Goal: Task Accomplishment & Management: Use online tool/utility

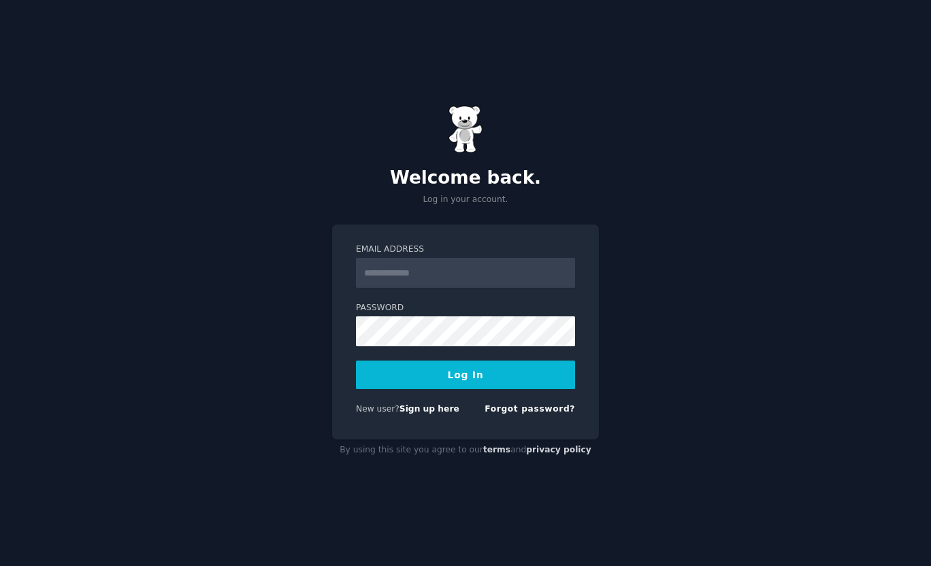
click at [524, 259] on input "Email Address" at bounding box center [465, 273] width 219 height 30
type input "**********"
click at [356, 361] on button "Log In" at bounding box center [465, 375] width 219 height 29
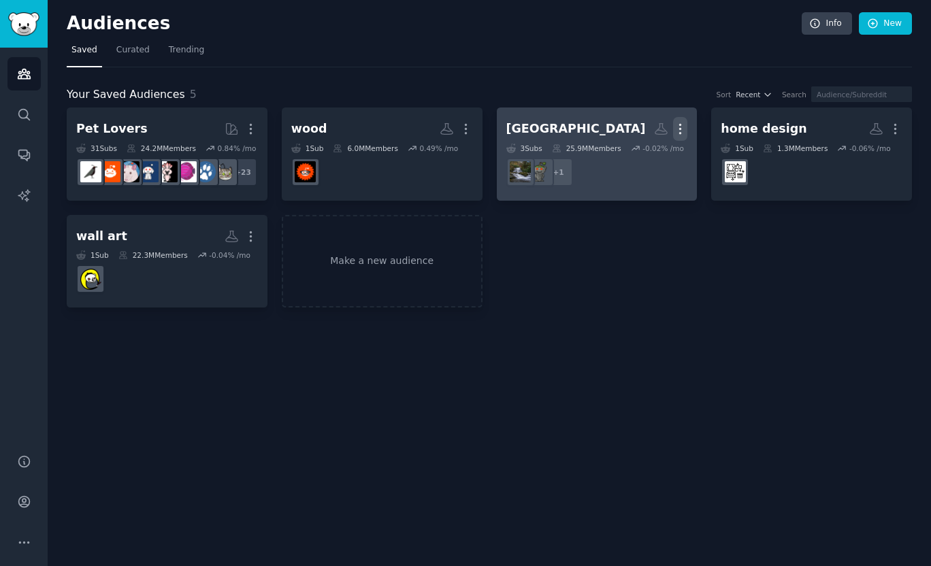
click at [676, 127] on icon "button" at bounding box center [680, 129] width 14 height 14
click at [639, 154] on p "Delete" at bounding box center [642, 157] width 31 height 14
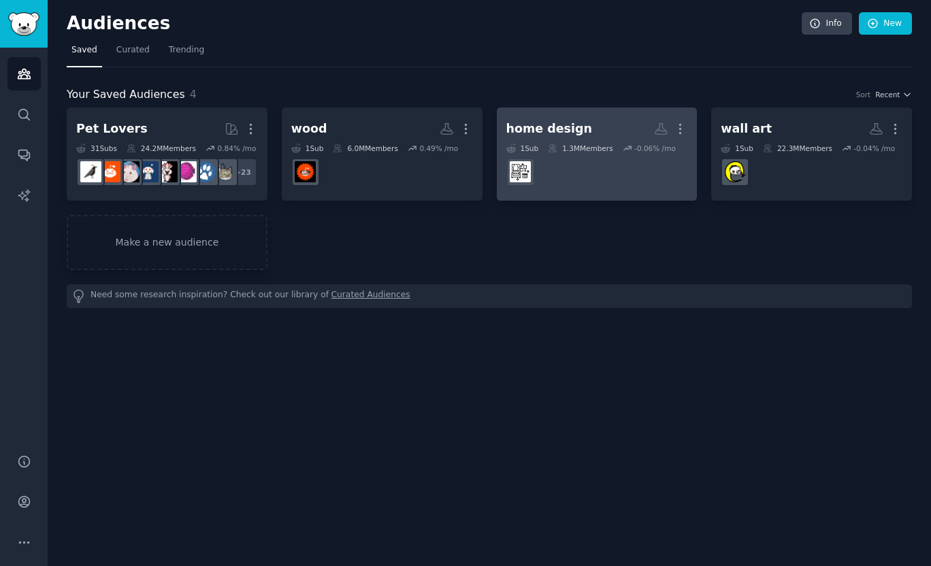
click at [596, 169] on dd "r/AmateurRoomPorn" at bounding box center [597, 172] width 182 height 38
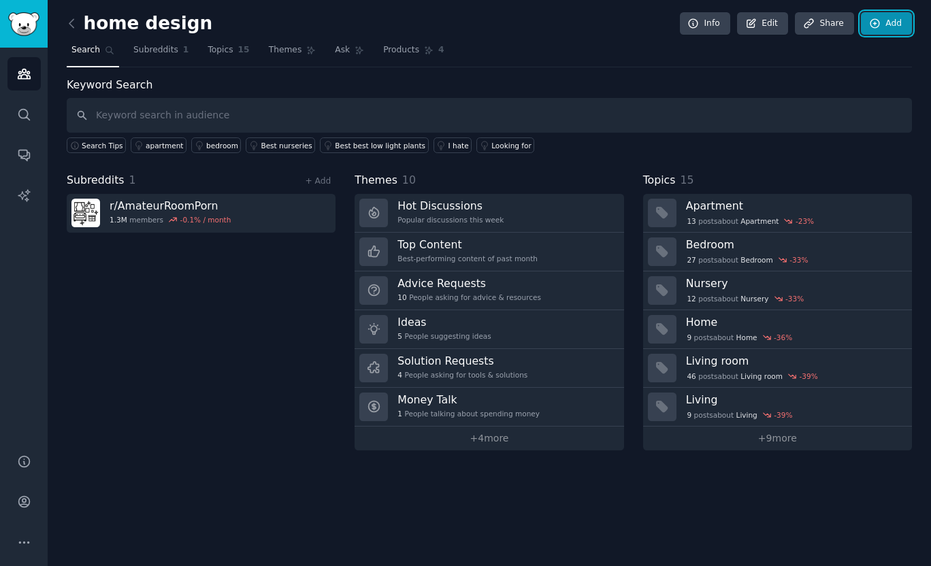
click at [905, 20] on link "Add" at bounding box center [885, 23] width 51 height 23
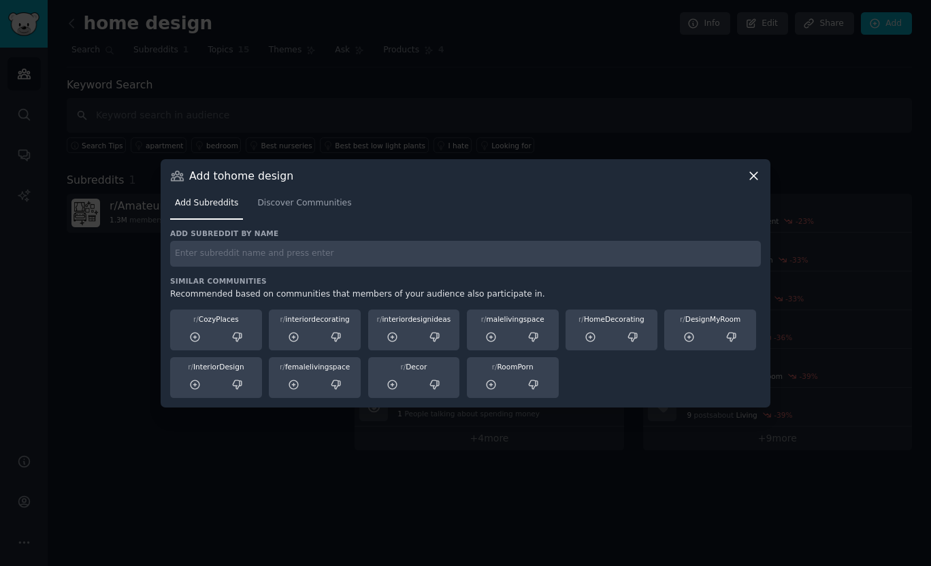
click at [224, 250] on input "text" at bounding box center [465, 254] width 590 height 27
type input "cozyplaces"
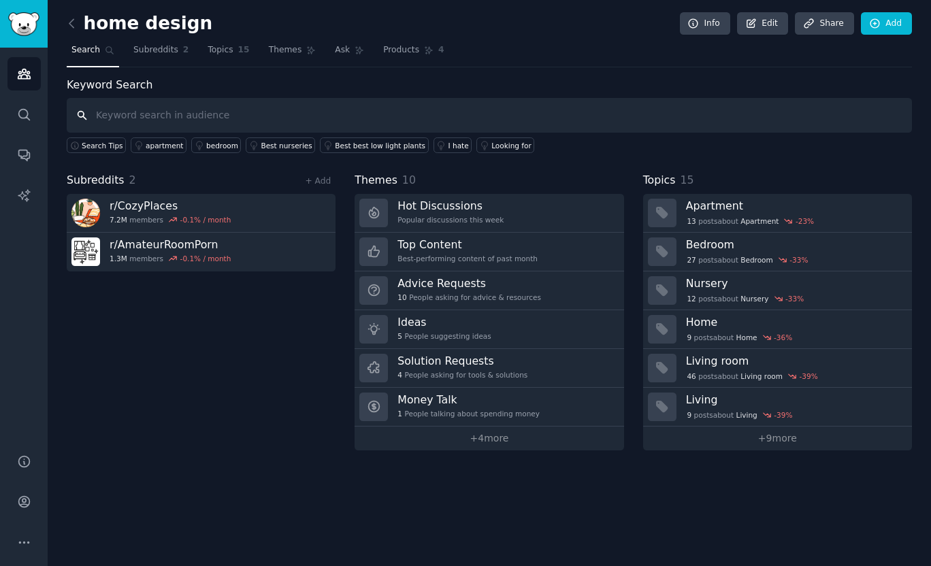
click at [182, 107] on input "text" at bounding box center [489, 115] width 845 height 35
type input "femalelivingspace"
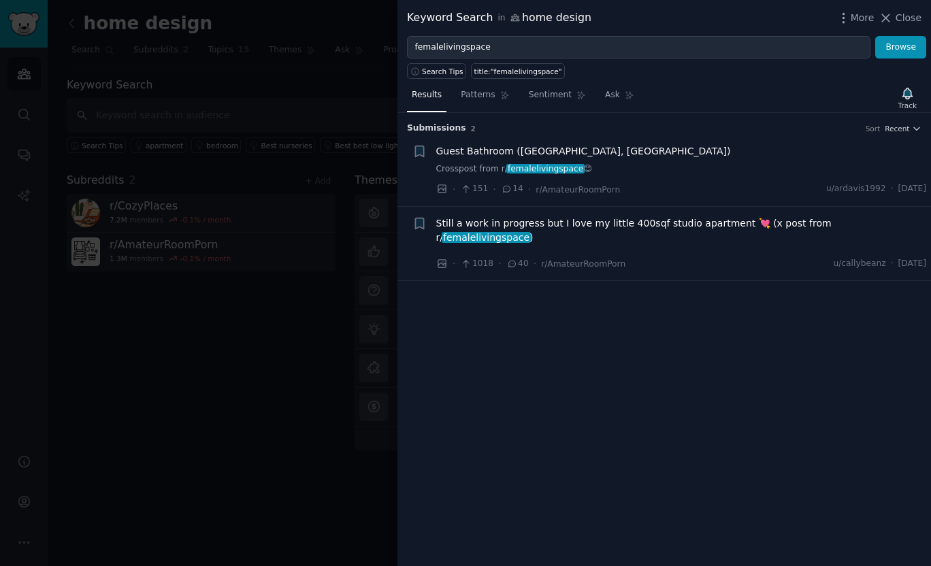
click at [344, 106] on div at bounding box center [465, 283] width 931 height 566
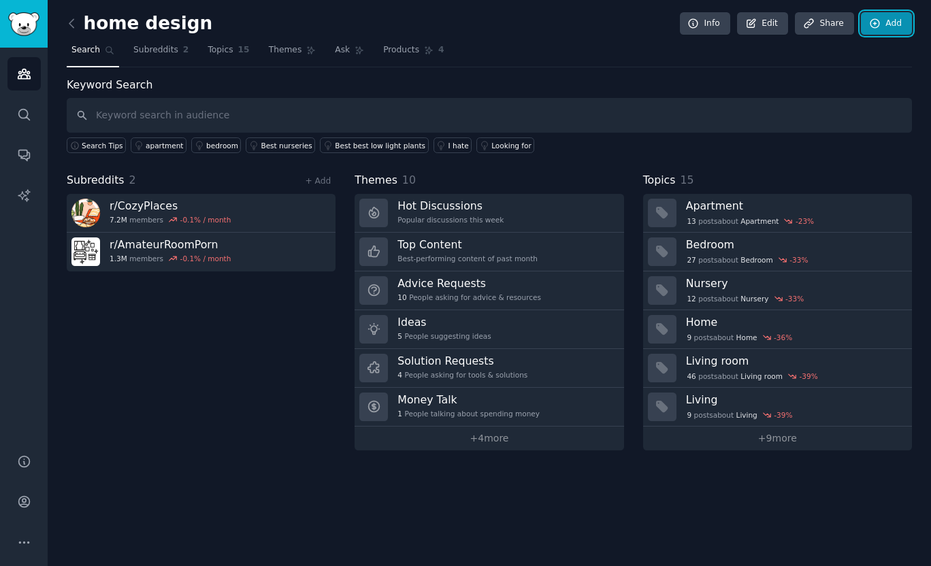
click at [885, 20] on link "Add" at bounding box center [885, 23] width 51 height 23
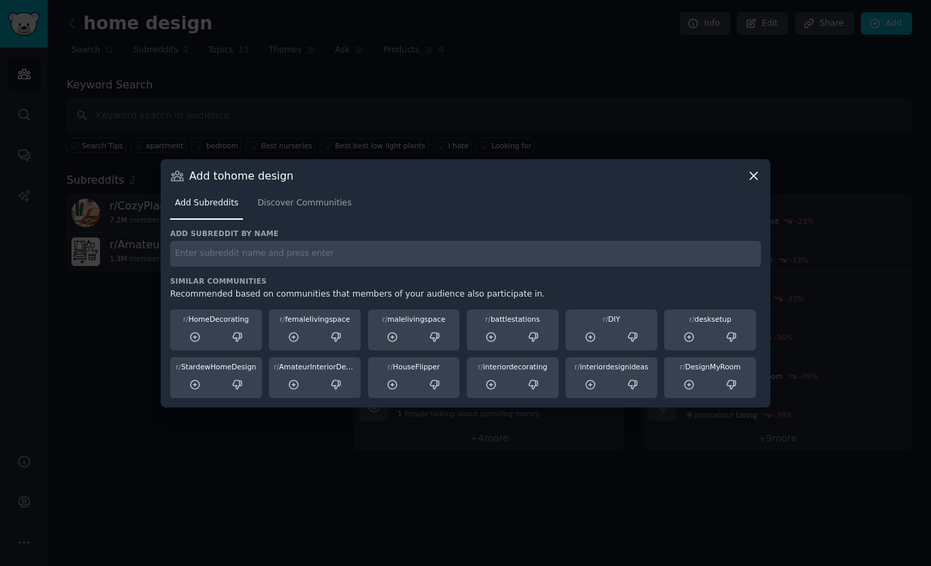
click at [426, 250] on input "text" at bounding box center [465, 254] width 590 height 27
click at [256, 258] on input "femaleliving" at bounding box center [465, 254] width 590 height 27
type input "femalelivingspace"
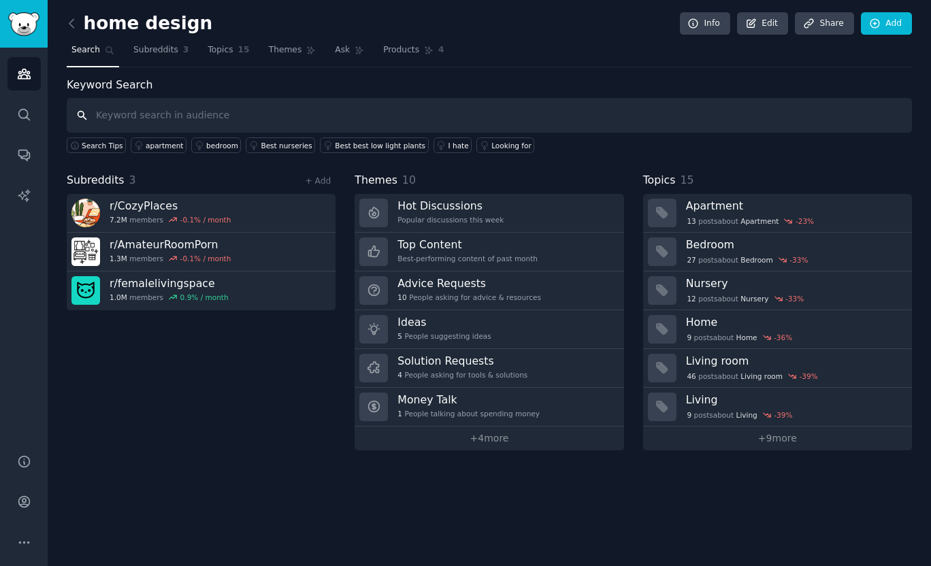
click at [241, 111] on input "text" at bounding box center [489, 115] width 845 height 35
click at [875, 23] on icon at bounding box center [874, 23] width 9 height 9
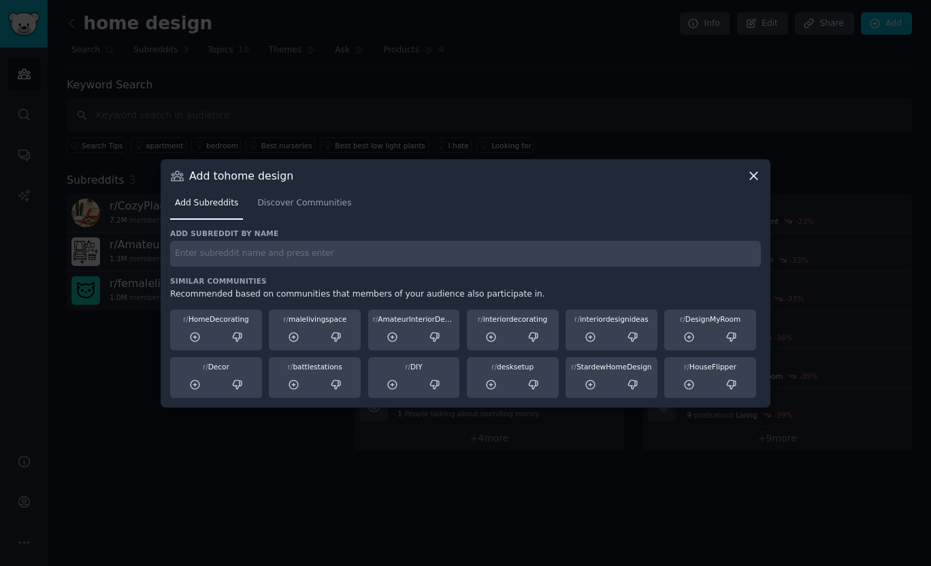
click at [319, 254] on input "text" at bounding box center [465, 254] width 590 height 27
click at [327, 256] on input "interiordecora" at bounding box center [465, 254] width 590 height 27
type input "interiordecorating"
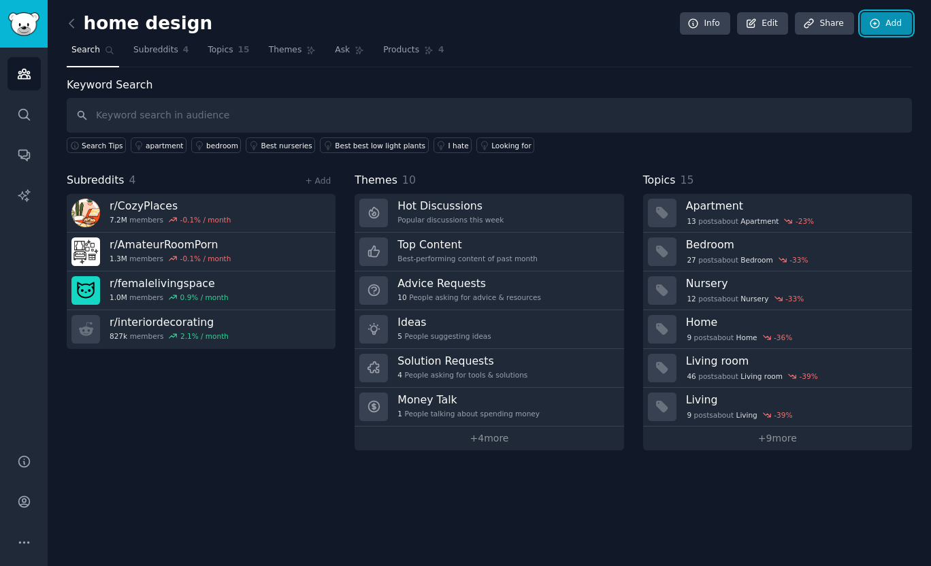
click at [880, 20] on icon at bounding box center [875, 24] width 12 height 12
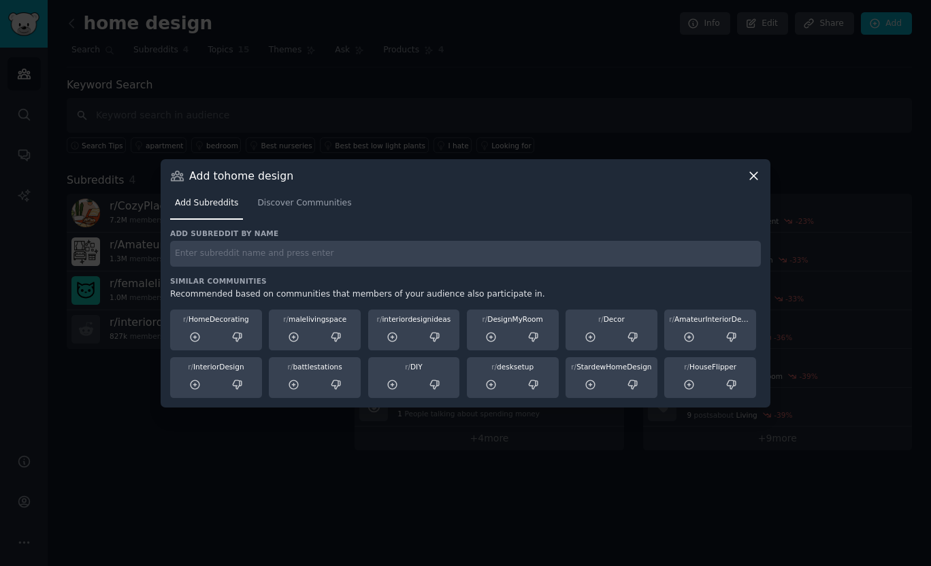
click at [287, 251] on input "text" at bounding box center [465, 254] width 590 height 27
click at [221, 256] on input "text" at bounding box center [465, 254] width 590 height 27
type input "homedecorating"
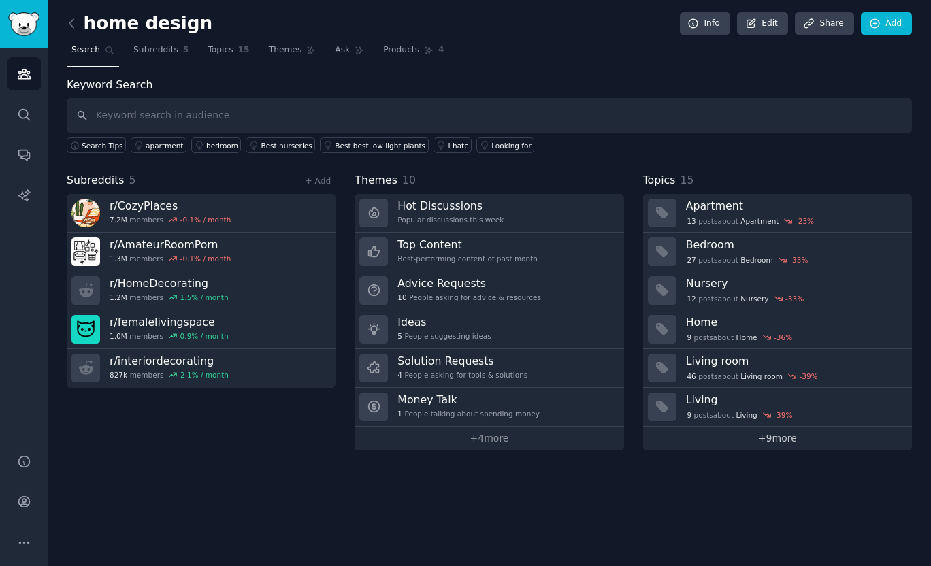
click at [766, 437] on link "+ 9 more" at bounding box center [777, 438] width 269 height 24
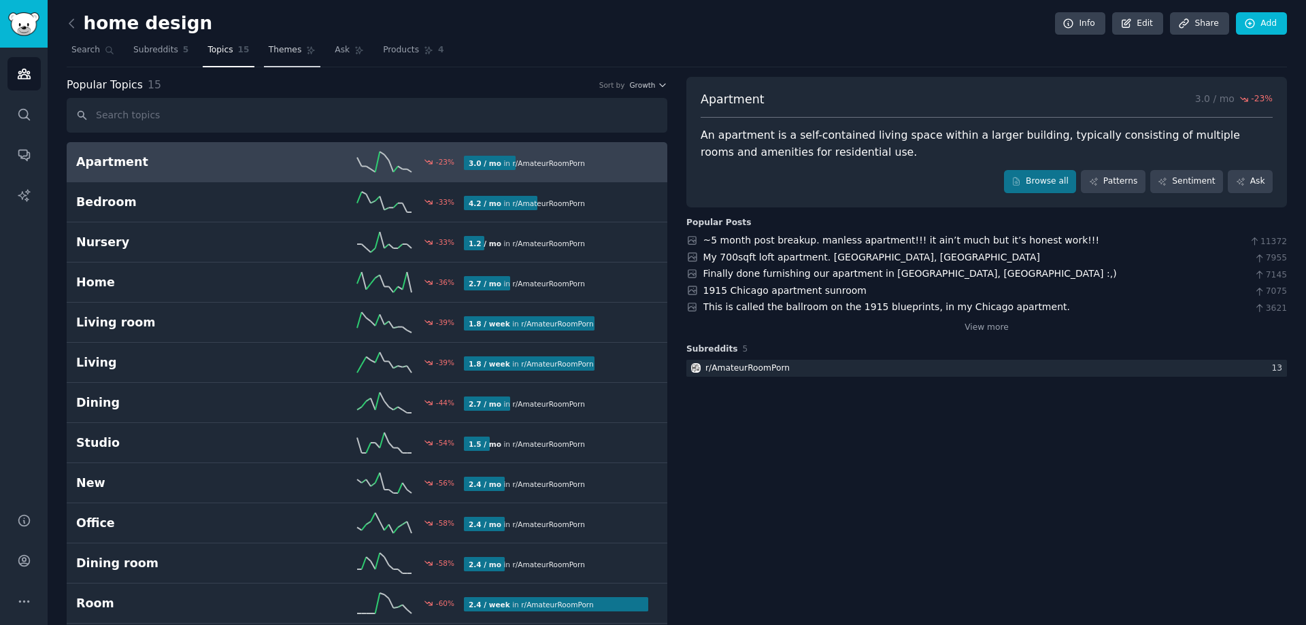
click at [269, 47] on span "Themes" at bounding box center [285, 50] width 33 height 12
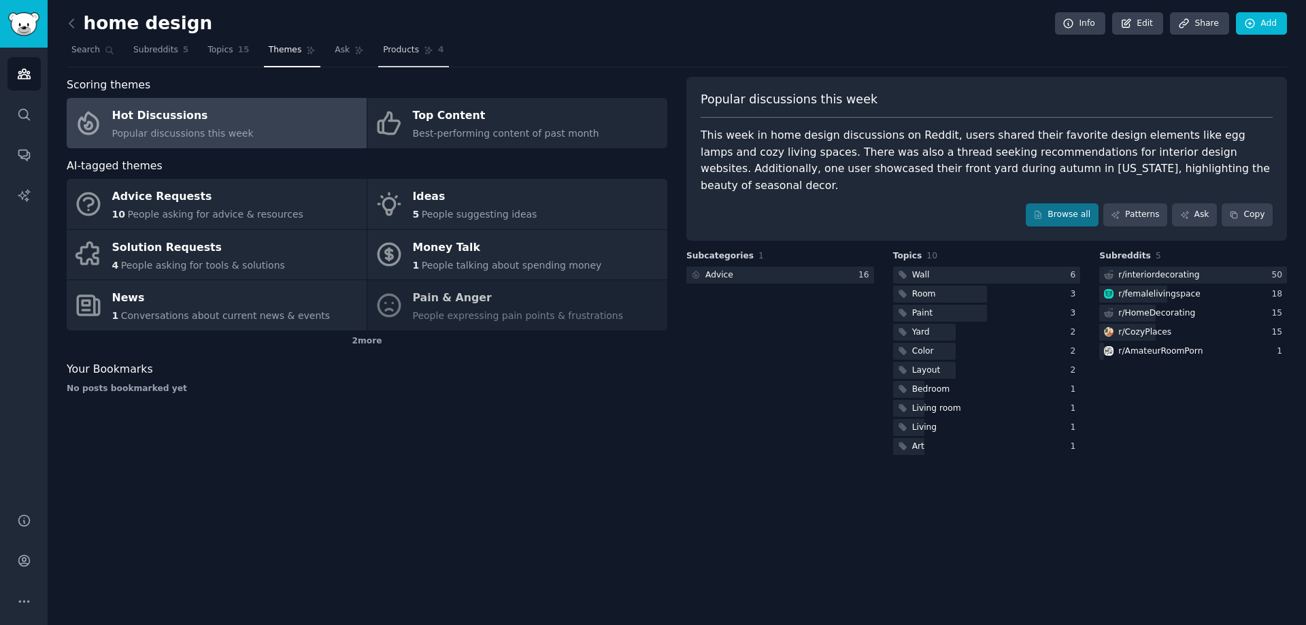
click at [383, 51] on span "Products" at bounding box center [401, 50] width 36 height 12
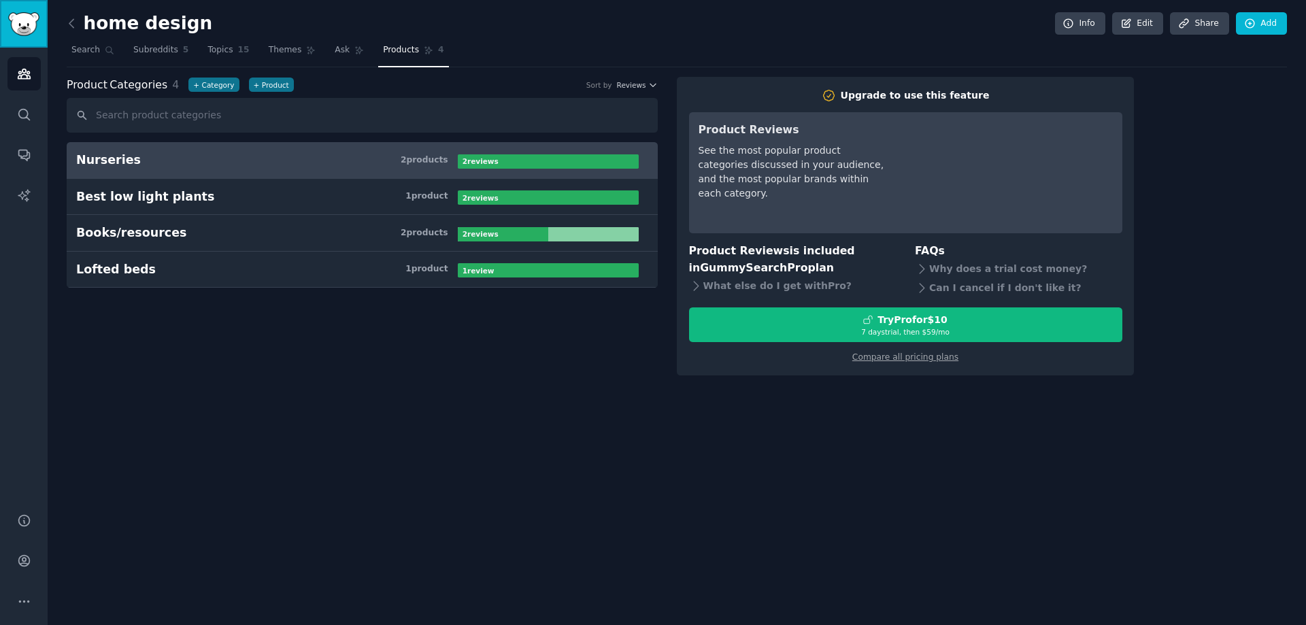
click at [27, 25] on img "Sidebar" at bounding box center [23, 24] width 31 height 24
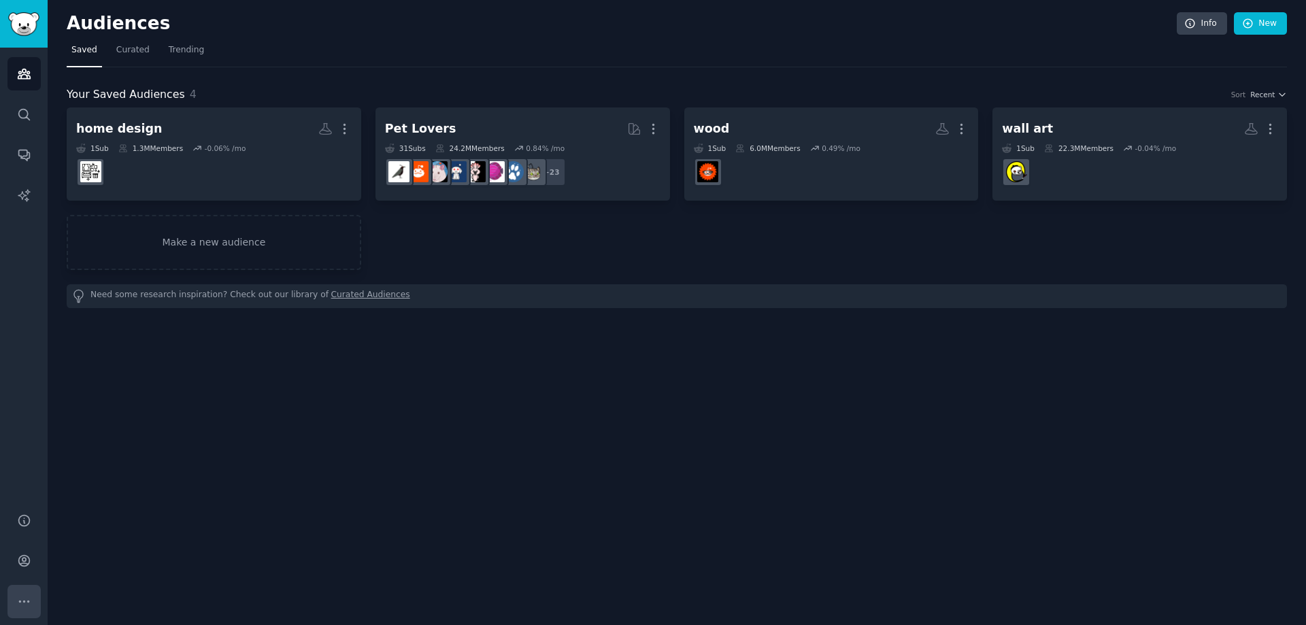
click at [24, 565] on button "More" at bounding box center [23, 601] width 33 height 33
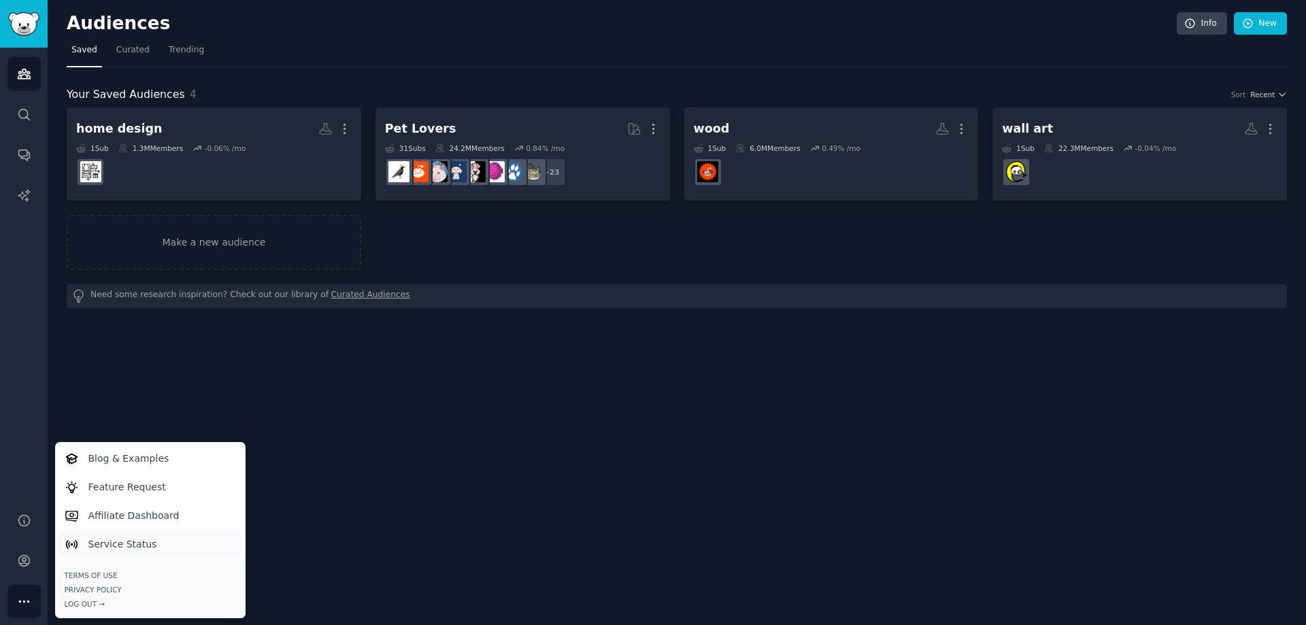
click at [114, 541] on p "Service Status" at bounding box center [122, 544] width 69 height 14
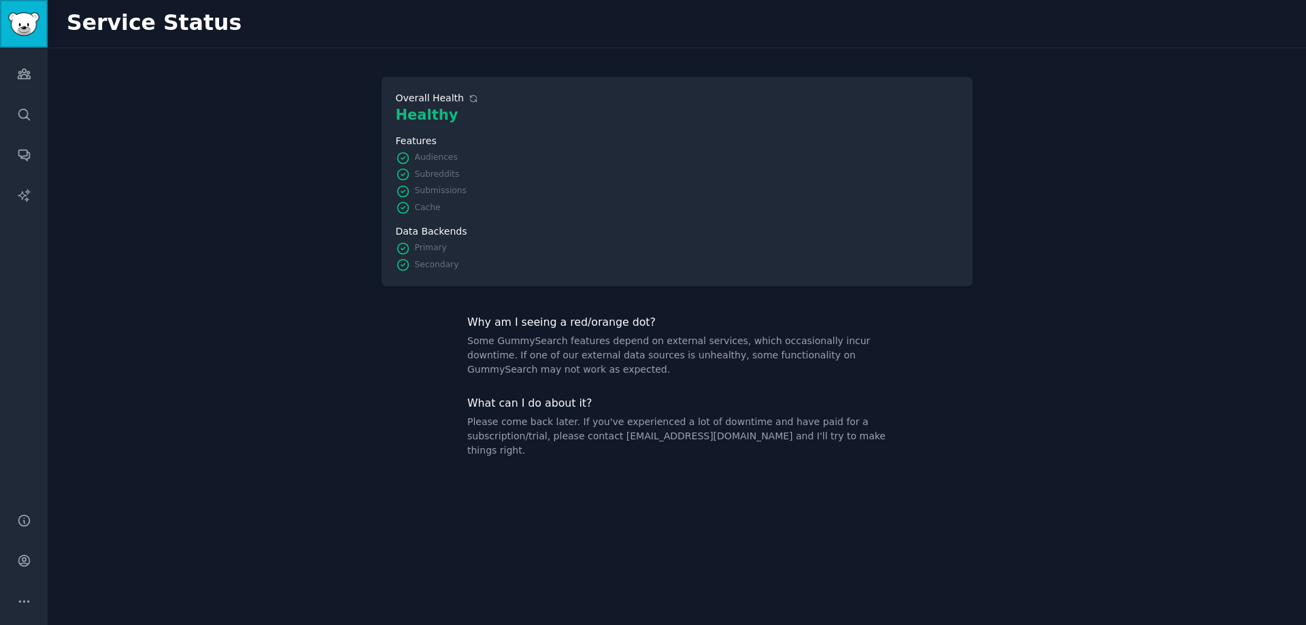
click at [14, 11] on link "Sidebar" at bounding box center [24, 24] width 48 height 48
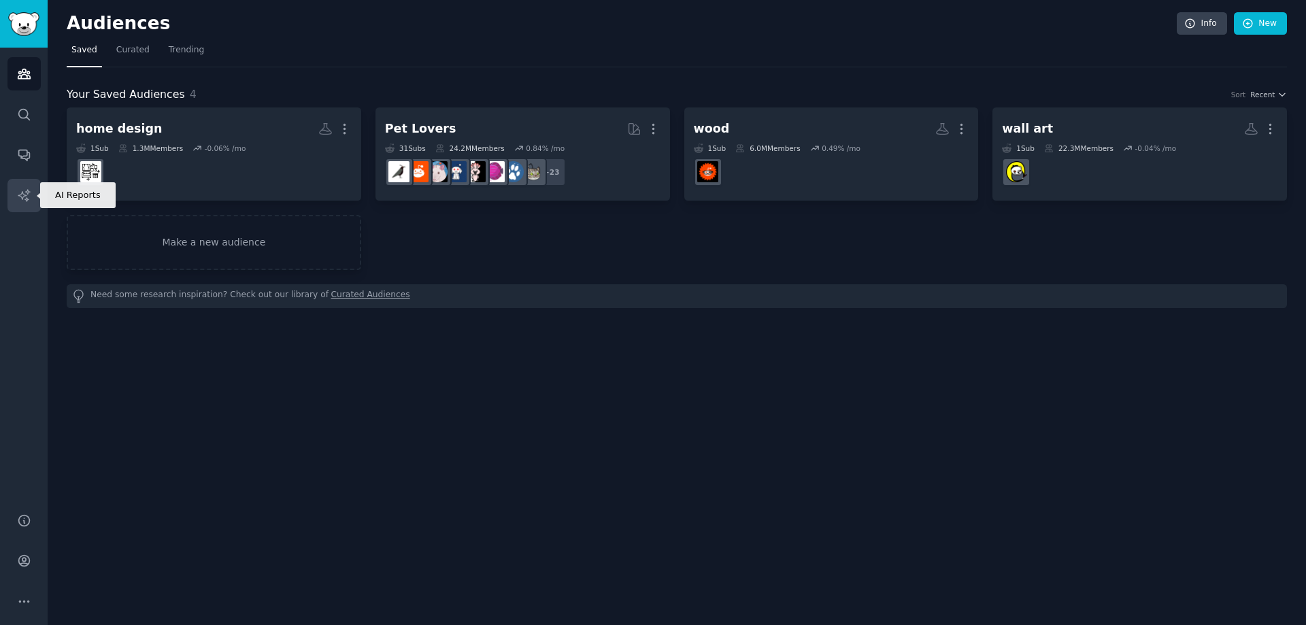
click at [22, 184] on link "AI Reports" at bounding box center [23, 195] width 33 height 33
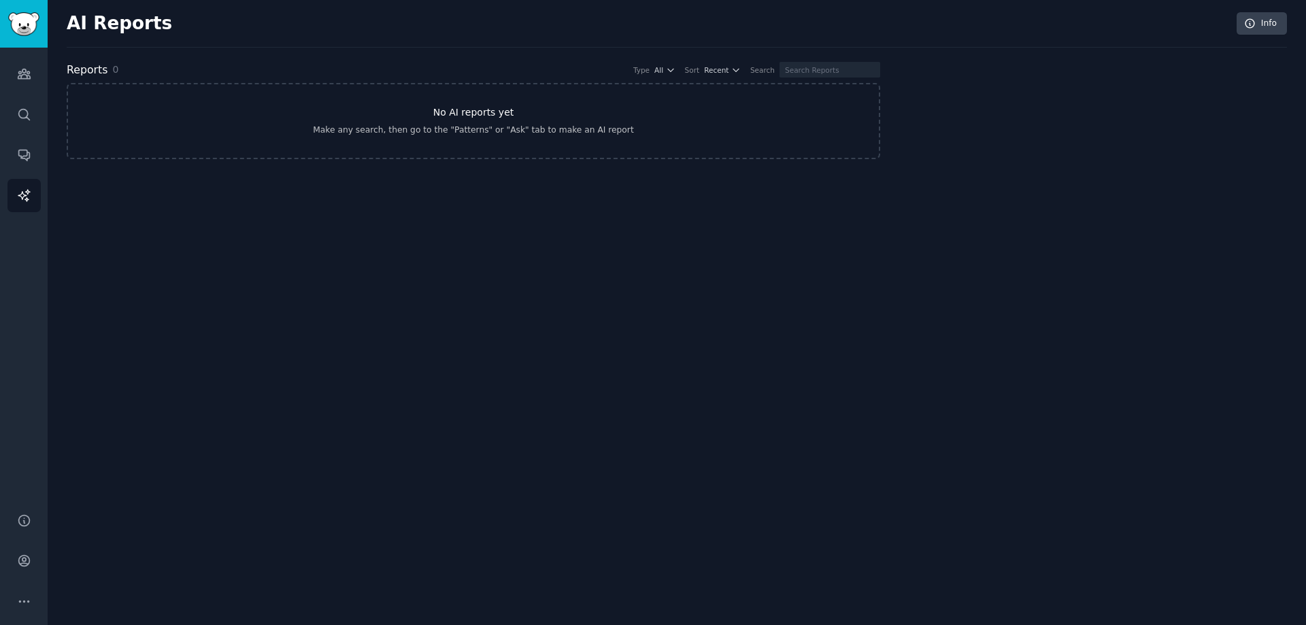
click at [582, 147] on link "No AI reports yet Make any search, then go to the "Patterns" or "Ask" tab to ma…" at bounding box center [474, 121] width 814 height 76
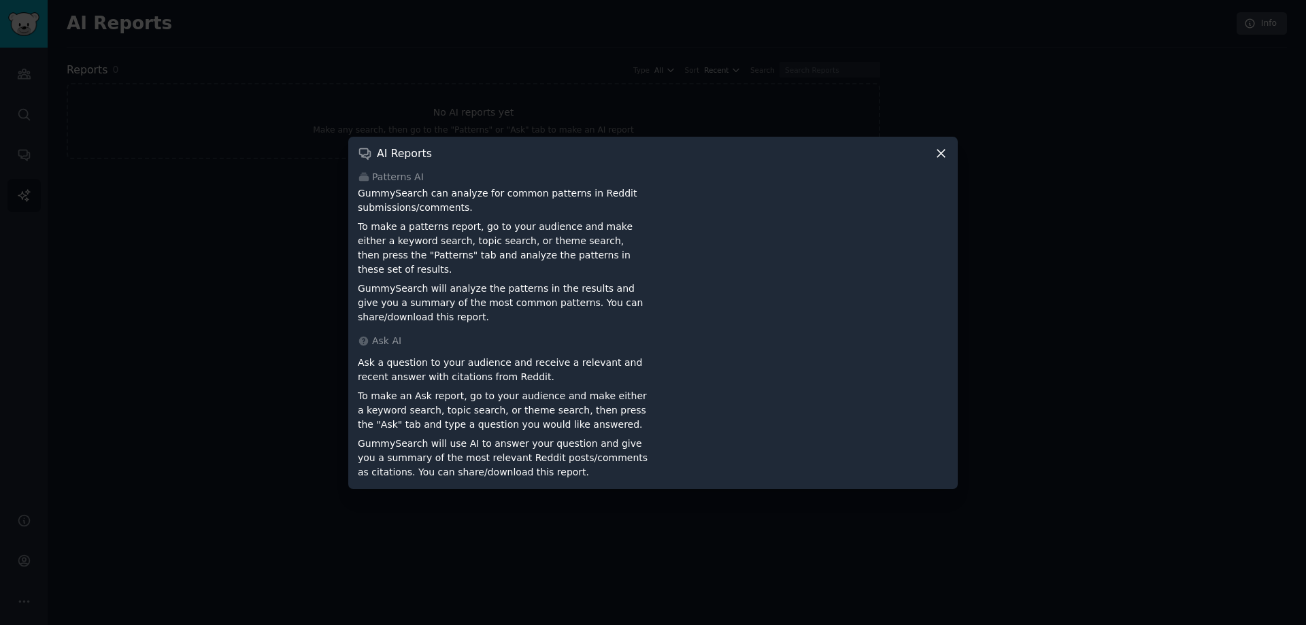
click at [930, 150] on icon at bounding box center [941, 153] width 14 height 14
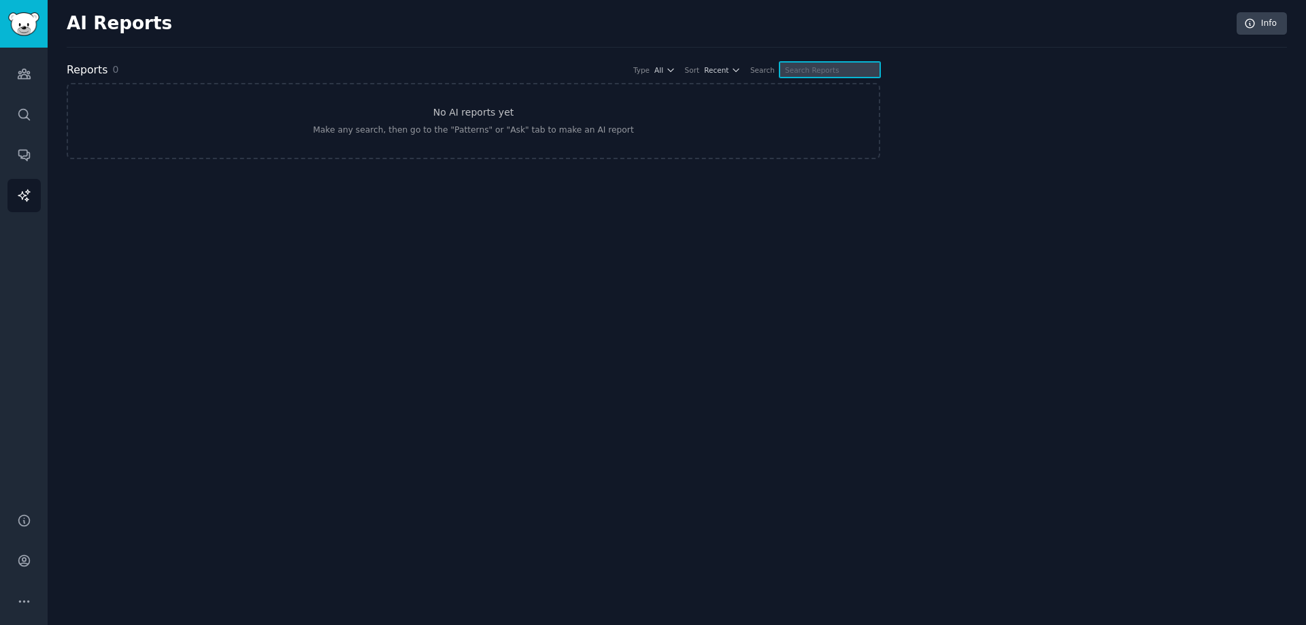
click at [802, 70] on input "text" at bounding box center [830, 70] width 101 height 16
click at [528, 107] on link "No AI reports yet Make any search, then go to the "Patterns" or "Ask" tab to ma…" at bounding box center [474, 121] width 814 height 76
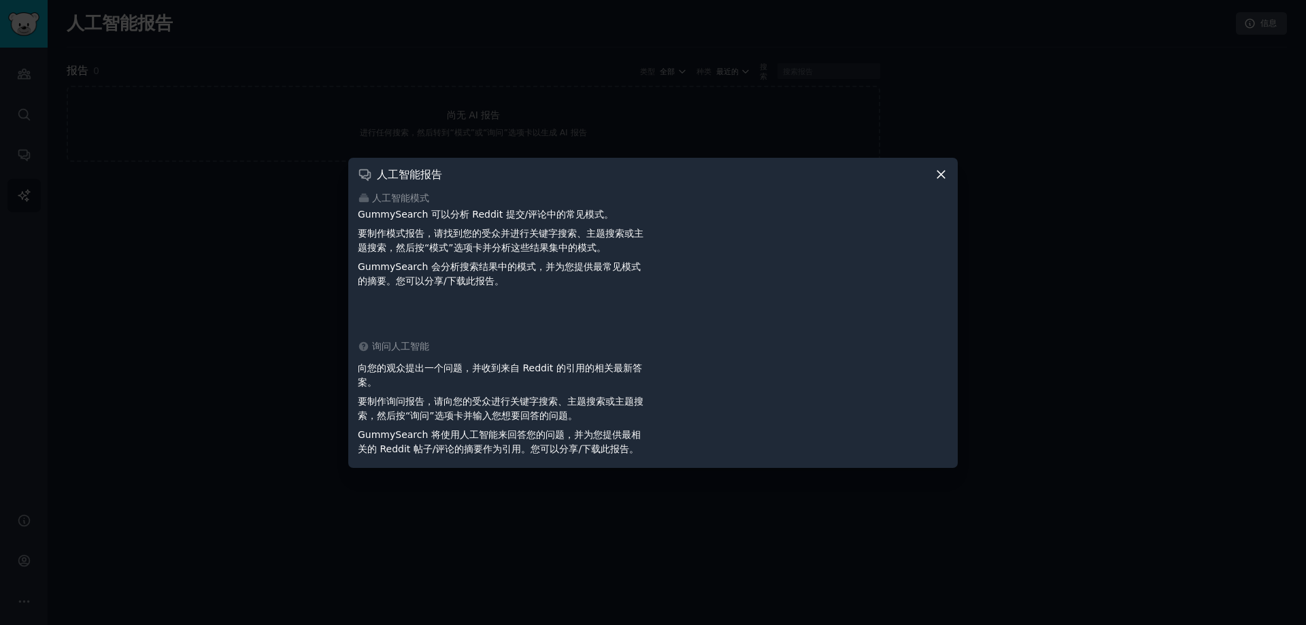
drag, startPoint x: 942, startPoint y: 168, endPoint x: 892, endPoint y: 180, distance: 51.0
click at [930, 168] on icon at bounding box center [941, 174] width 14 height 14
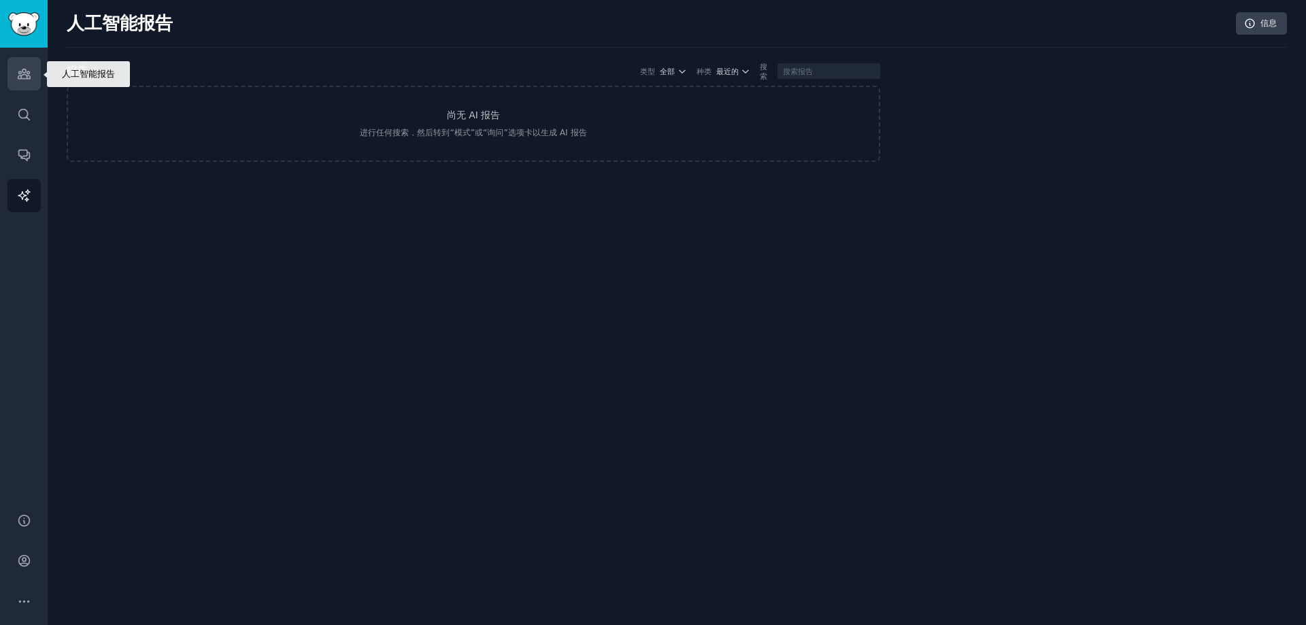
click at [33, 76] on link "受众" at bounding box center [23, 73] width 33 height 33
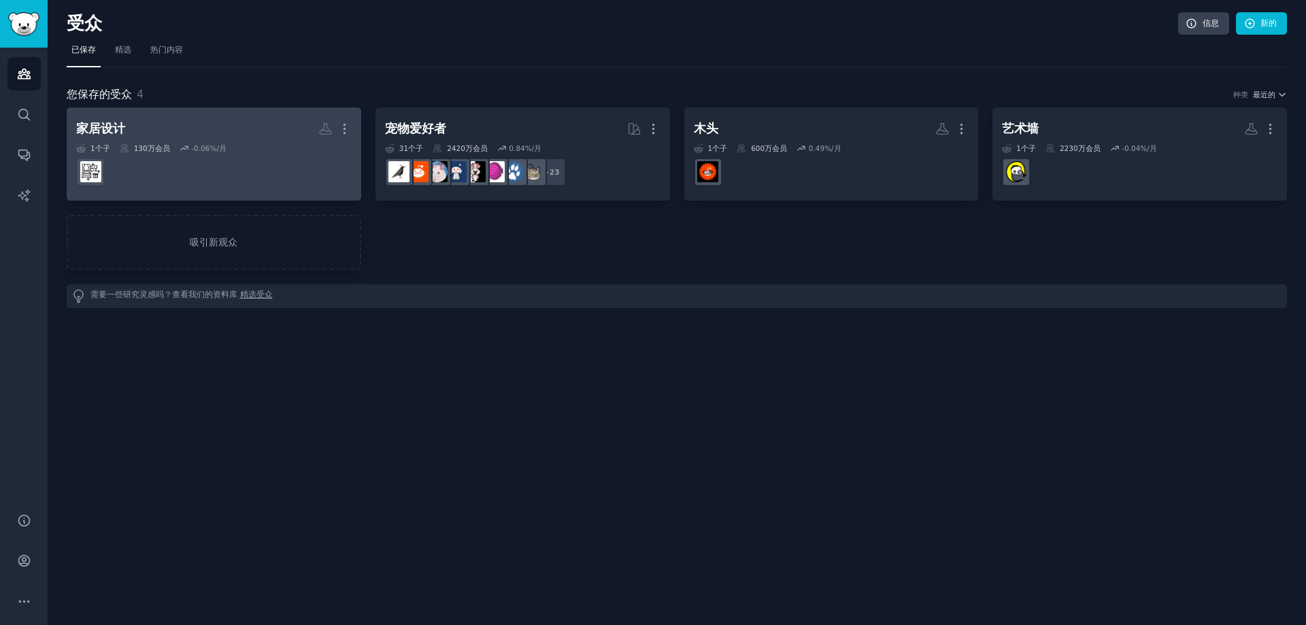
click at [208, 173] on dd at bounding box center [213, 172] width 275 height 38
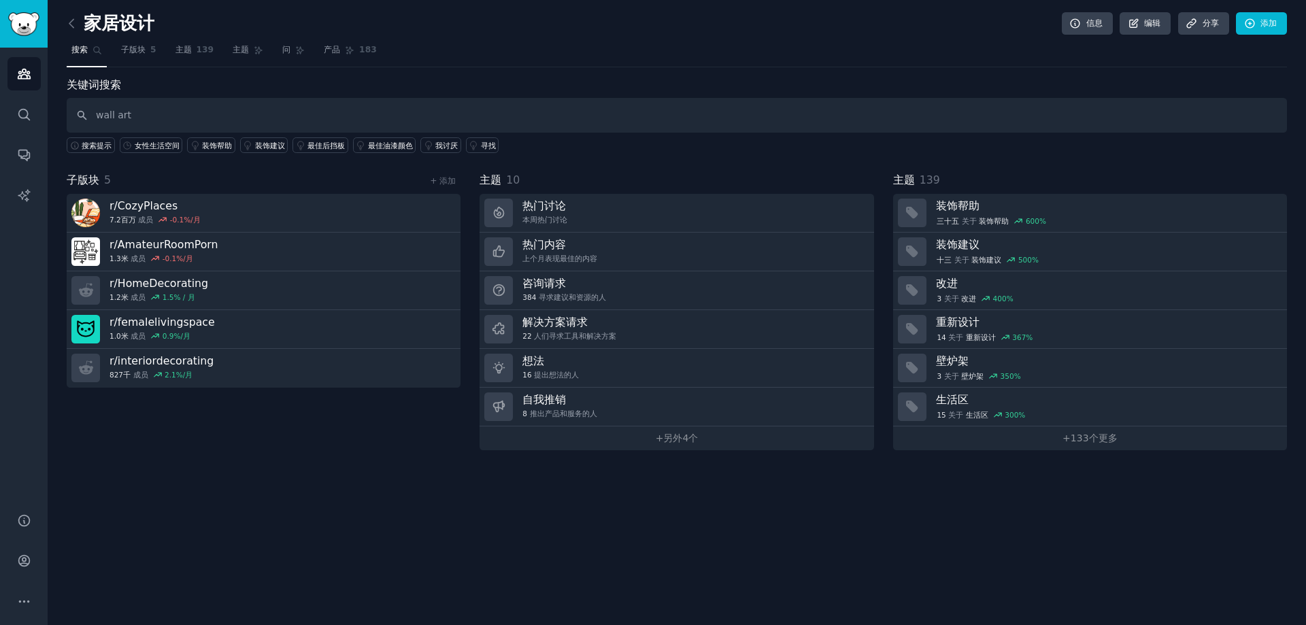
type input "wall art"
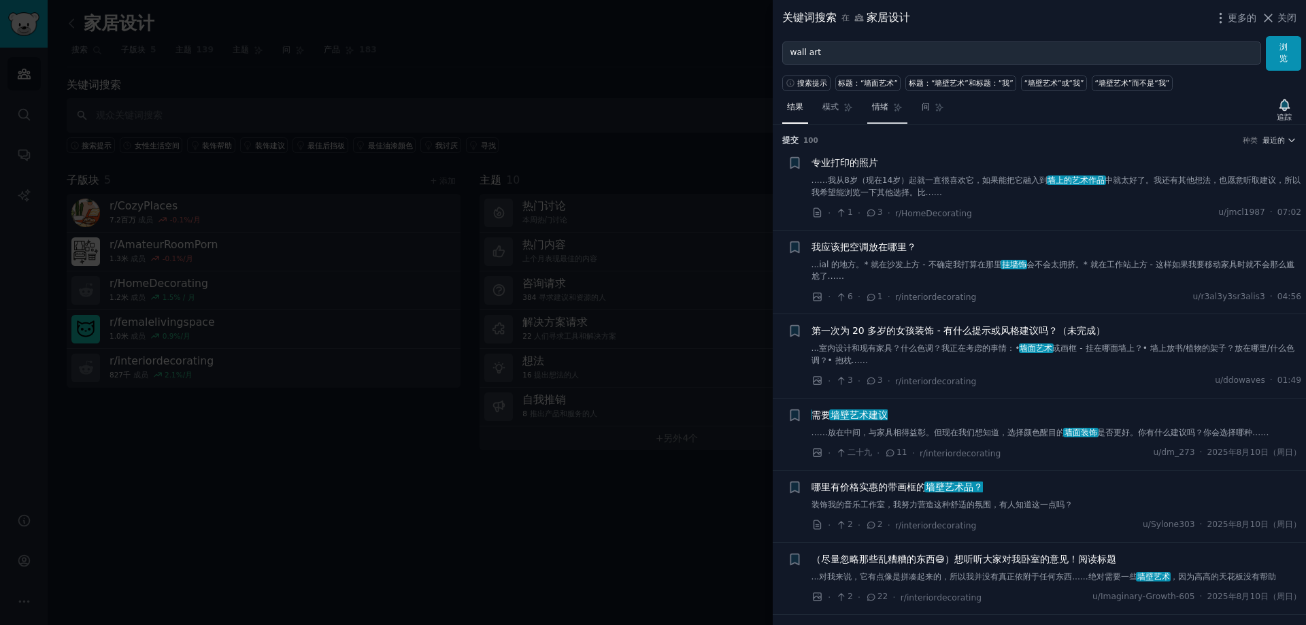
click at [892, 107] on link "情绪" at bounding box center [887, 111] width 40 height 28
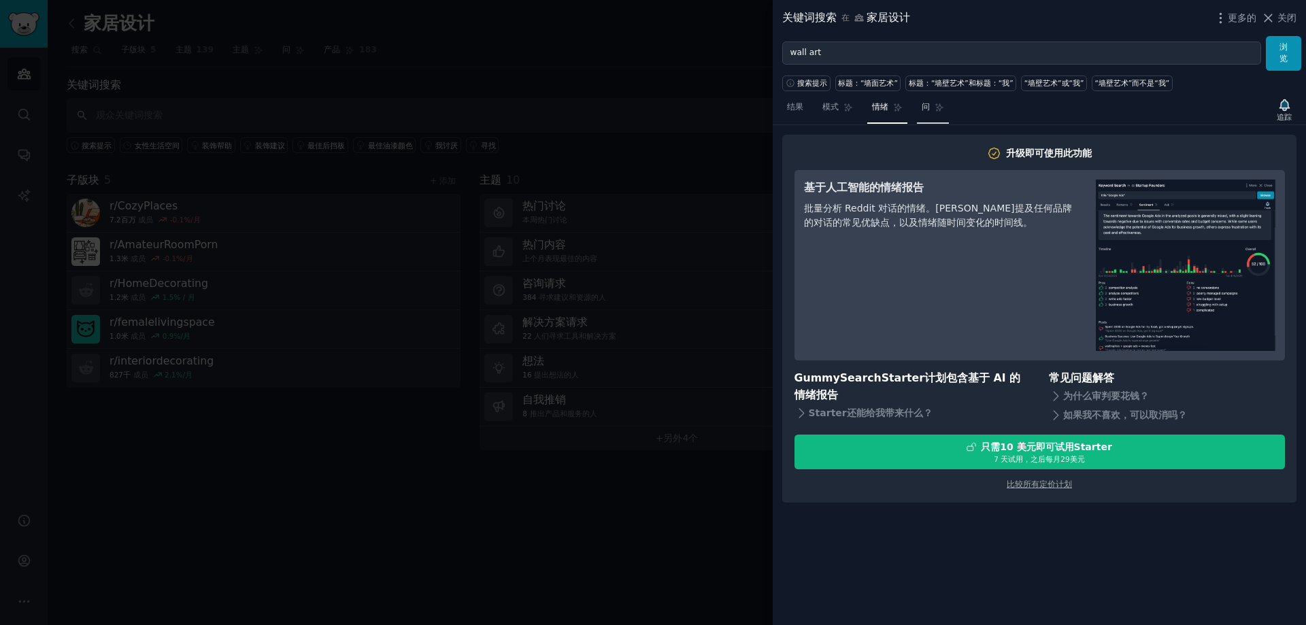
click at [924, 107] on font "问" at bounding box center [926, 107] width 8 height 10
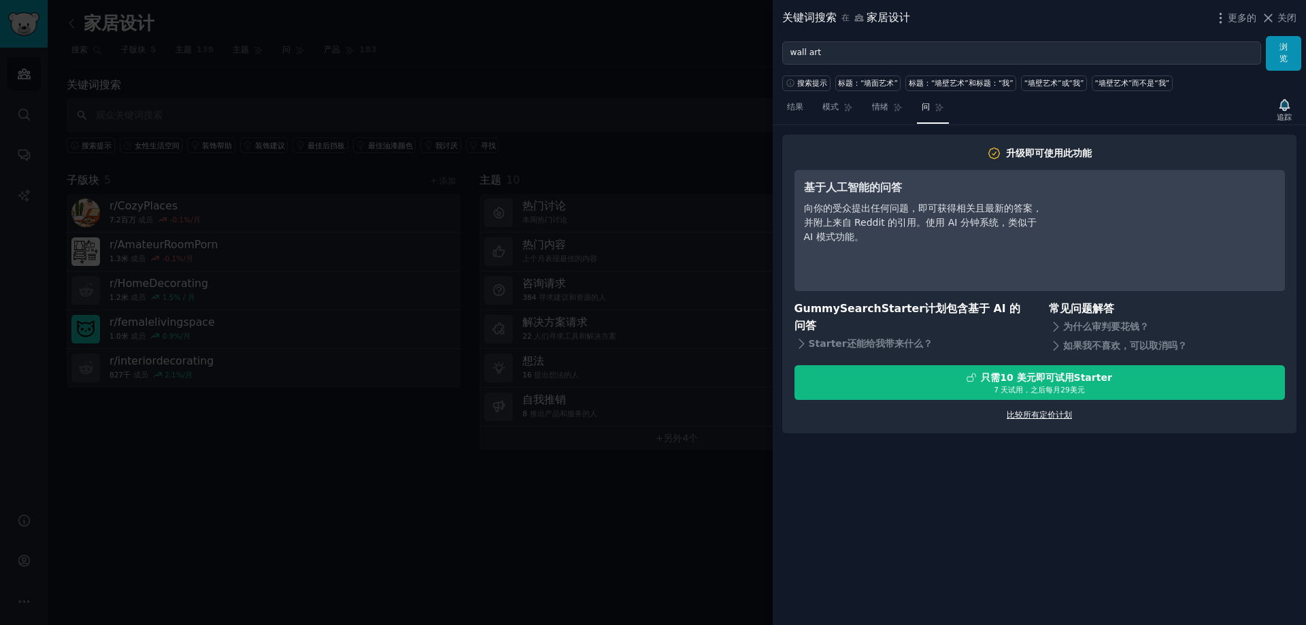
click at [930, 416] on font "比较所有定价计划" at bounding box center [1039, 415] width 65 height 10
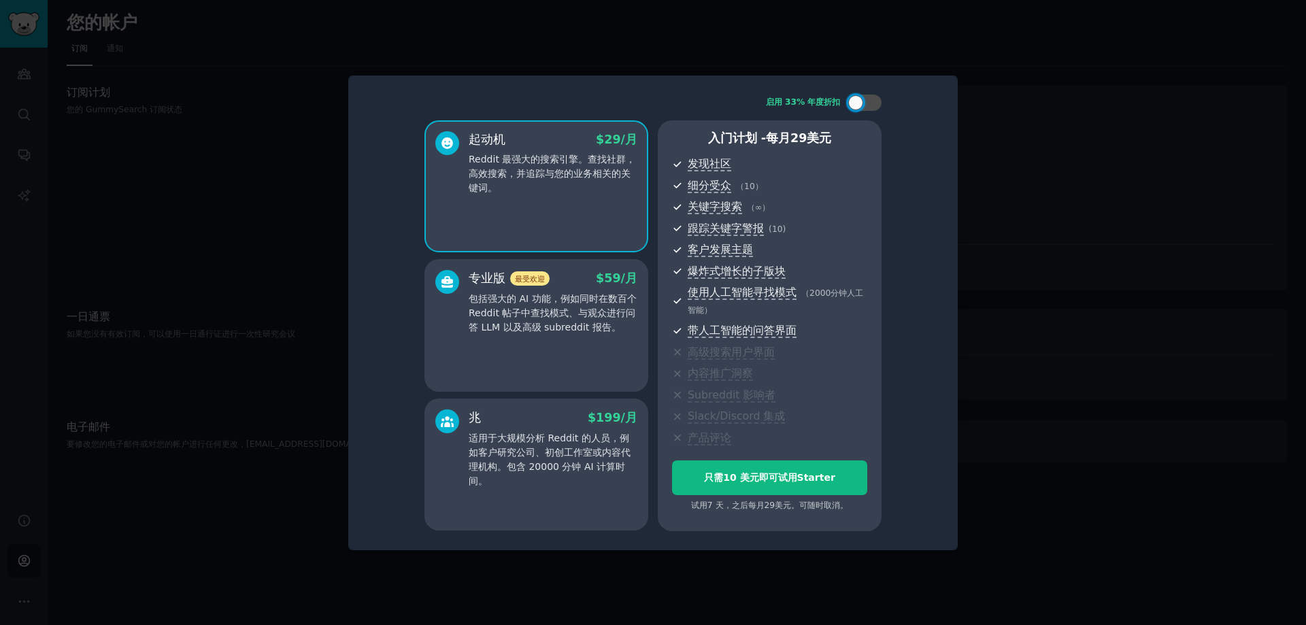
click at [930, 451] on div at bounding box center [653, 312] width 1306 height 625
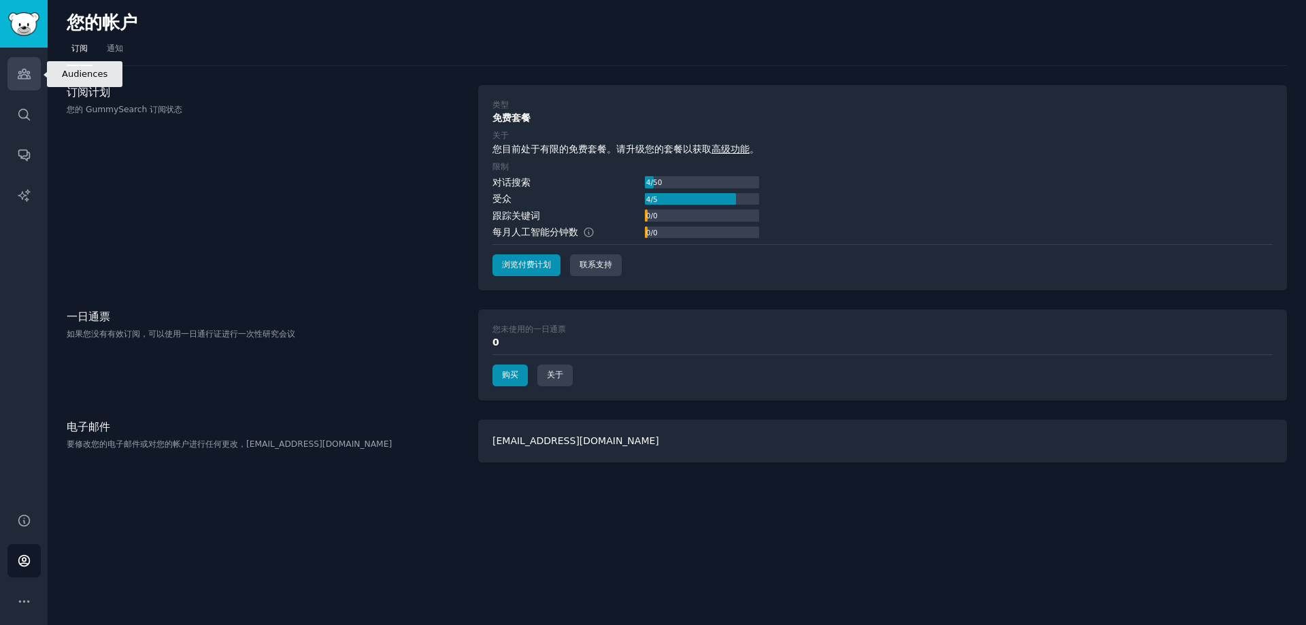
click at [10, 73] on link "受众" at bounding box center [23, 73] width 33 height 33
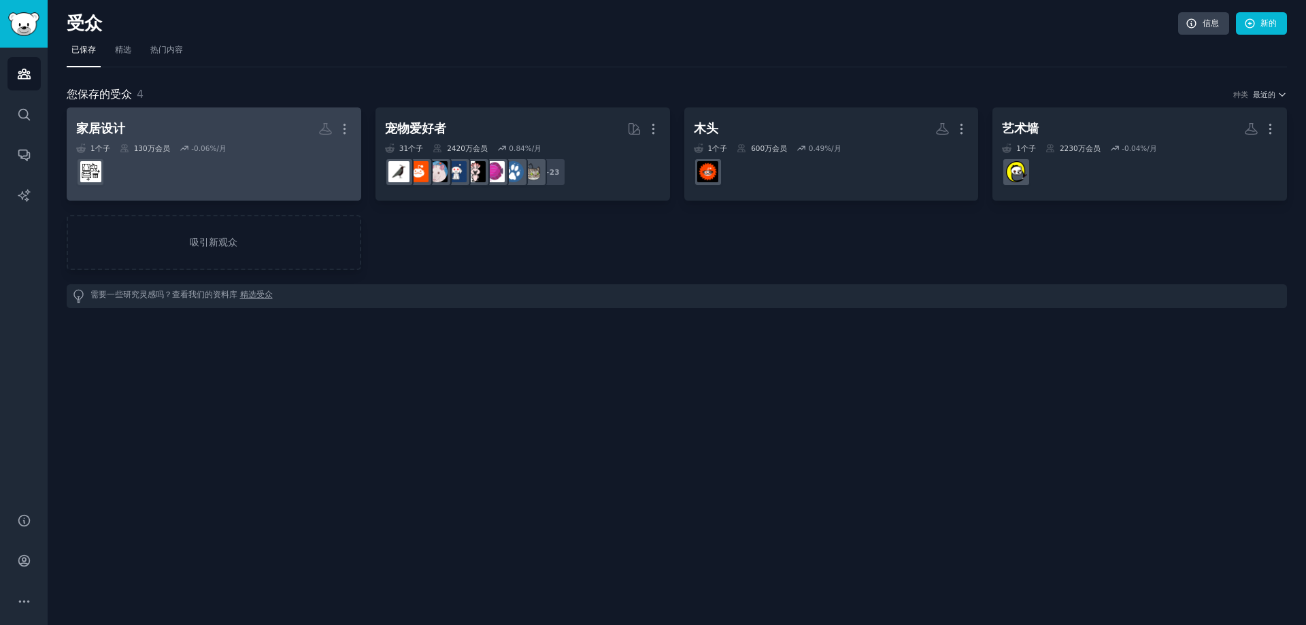
click at [250, 166] on dd at bounding box center [213, 172] width 275 height 38
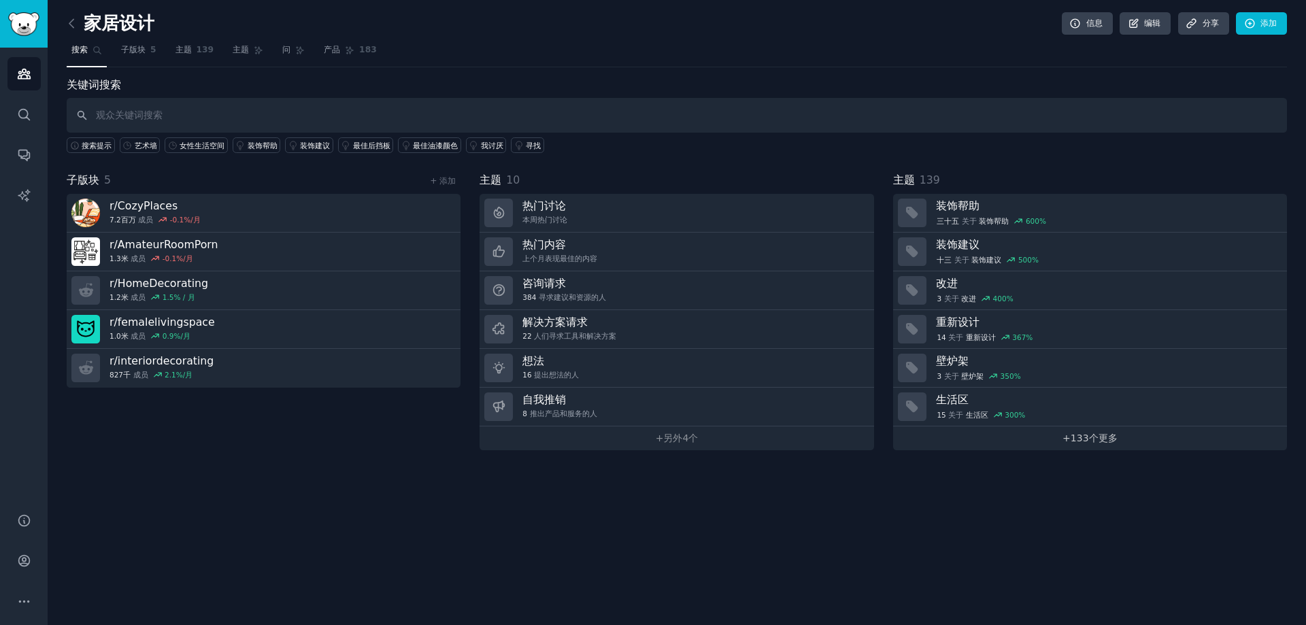
click at [930, 434] on link "+ 133 个更多" at bounding box center [1090, 438] width 394 height 24
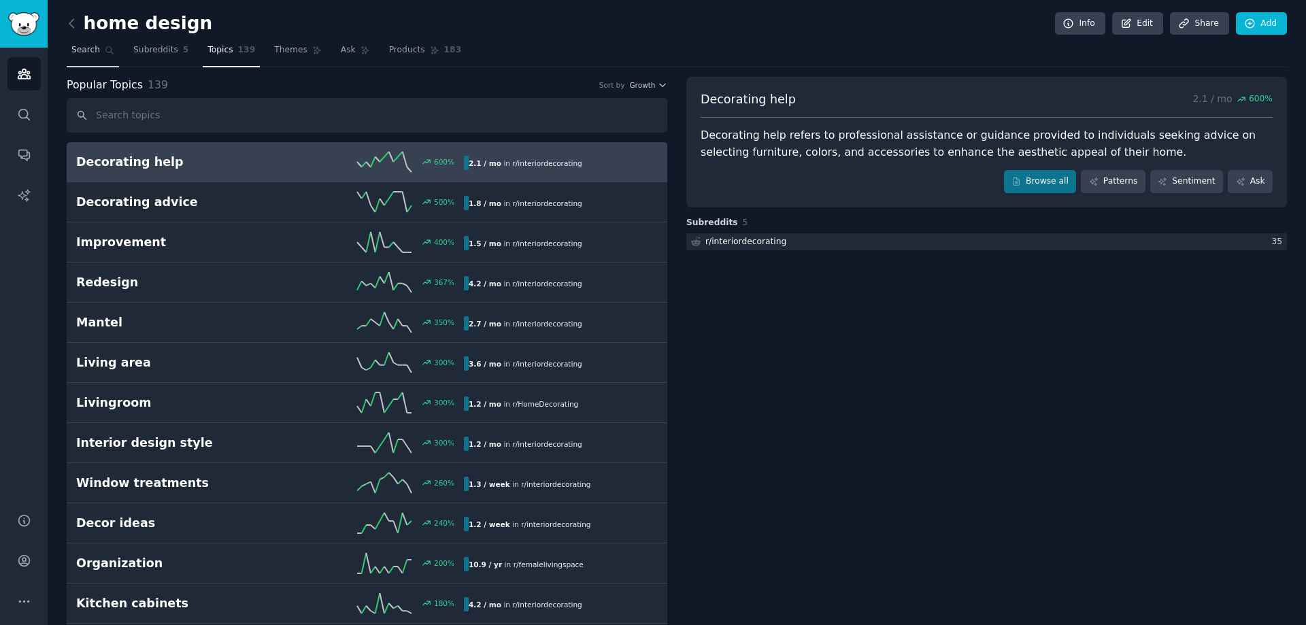
click at [89, 50] on span "Search" at bounding box center [85, 50] width 29 height 12
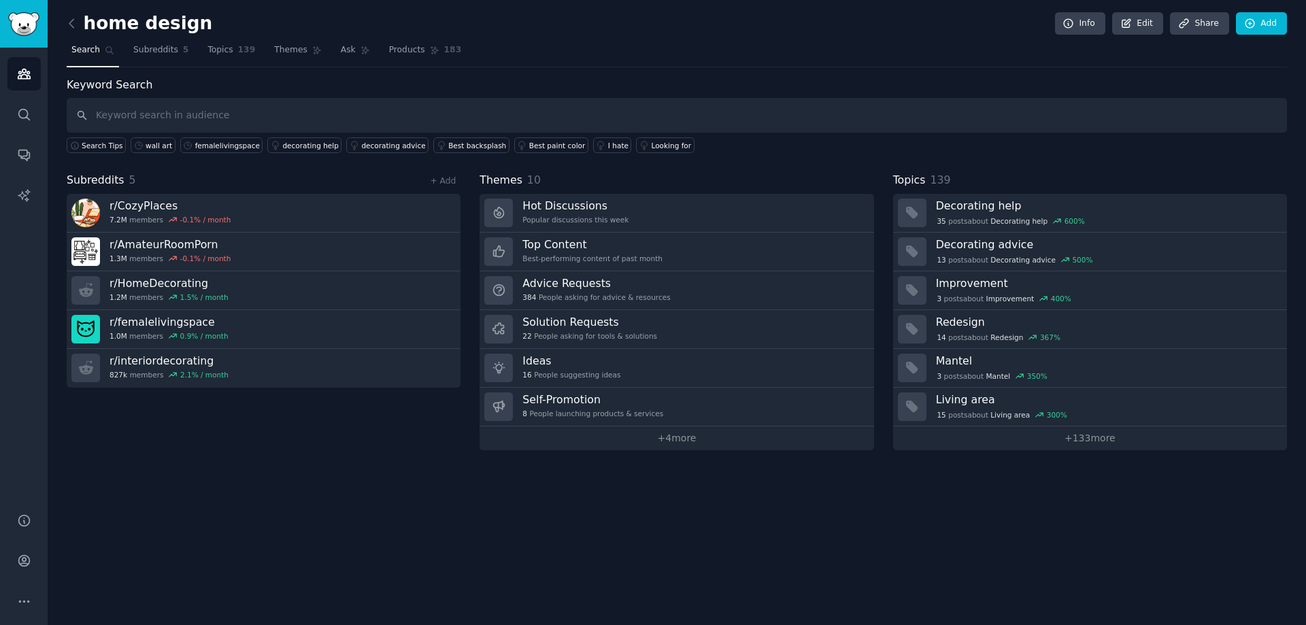
click at [252, 103] on input "text" at bounding box center [677, 115] width 1220 height 35
type input "wall decor"
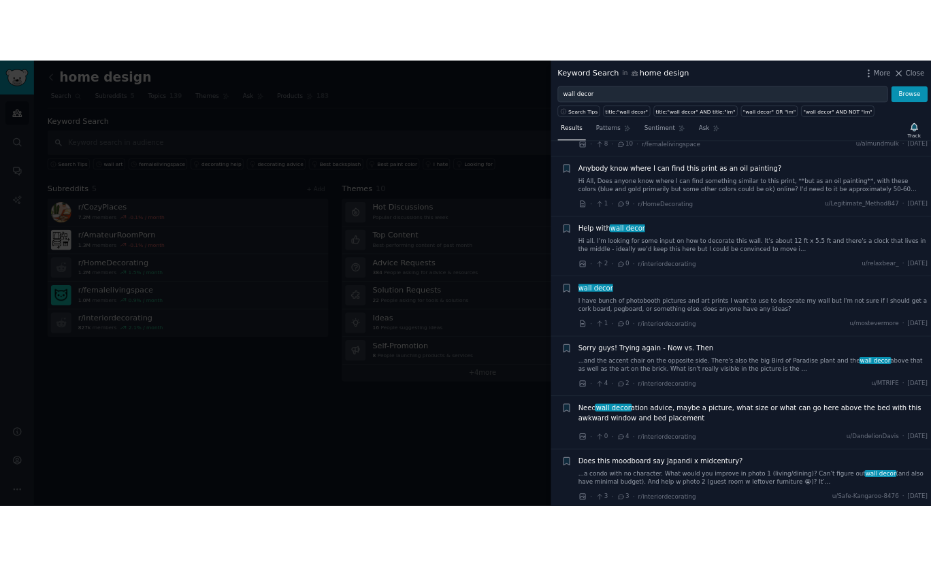
scroll to position [884, 0]
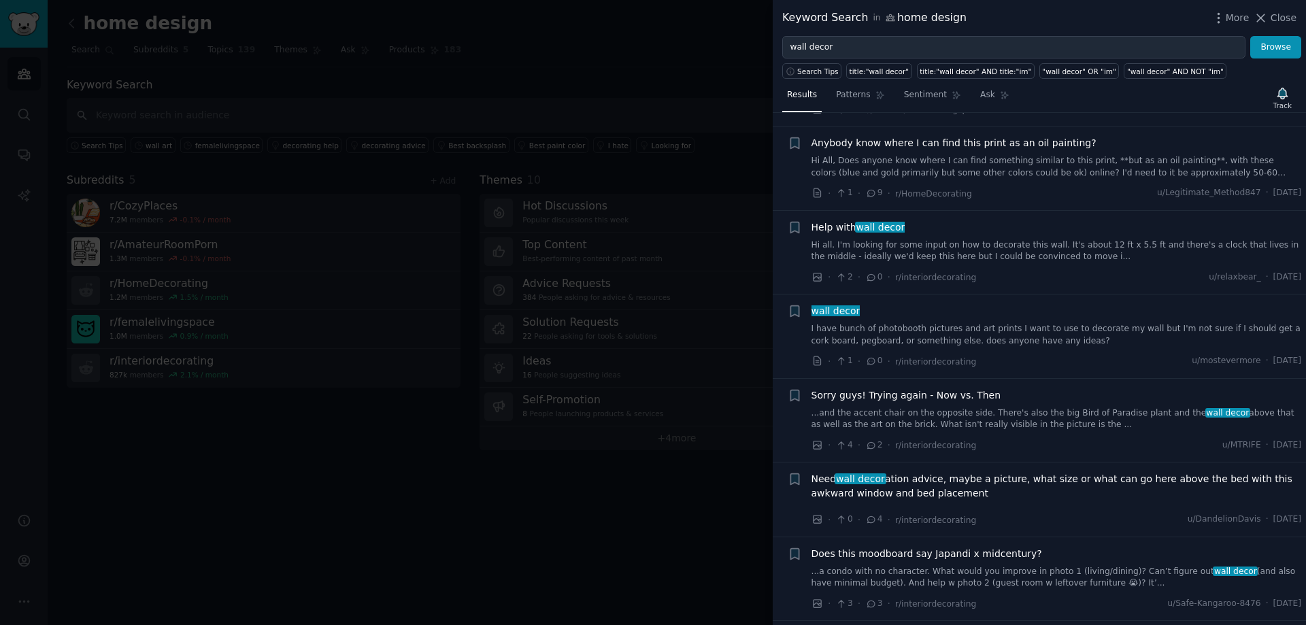
drag, startPoint x: 490, startPoint y: 483, endPoint x: 489, endPoint y: 437, distance: 45.6
click at [490, 482] on div at bounding box center [653, 312] width 1306 height 625
